Goal: Check status: Check status

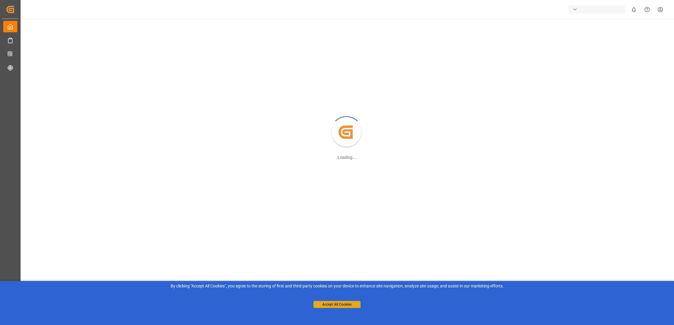
click at [342, 304] on button "Accept All Cookies" at bounding box center [336, 304] width 47 height 7
